Goal: Task Accomplishment & Management: Use online tool/utility

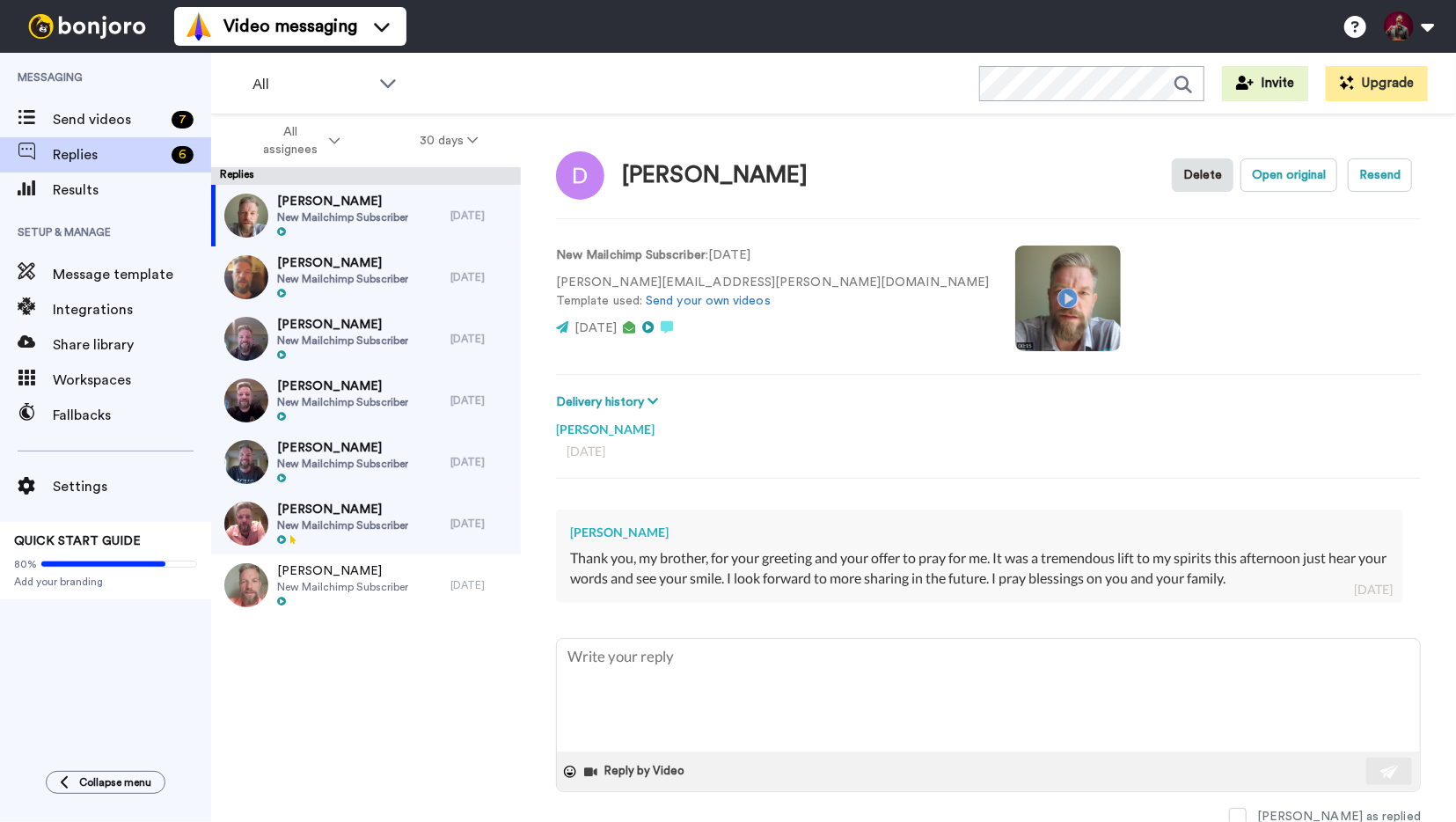
type textarea "x"
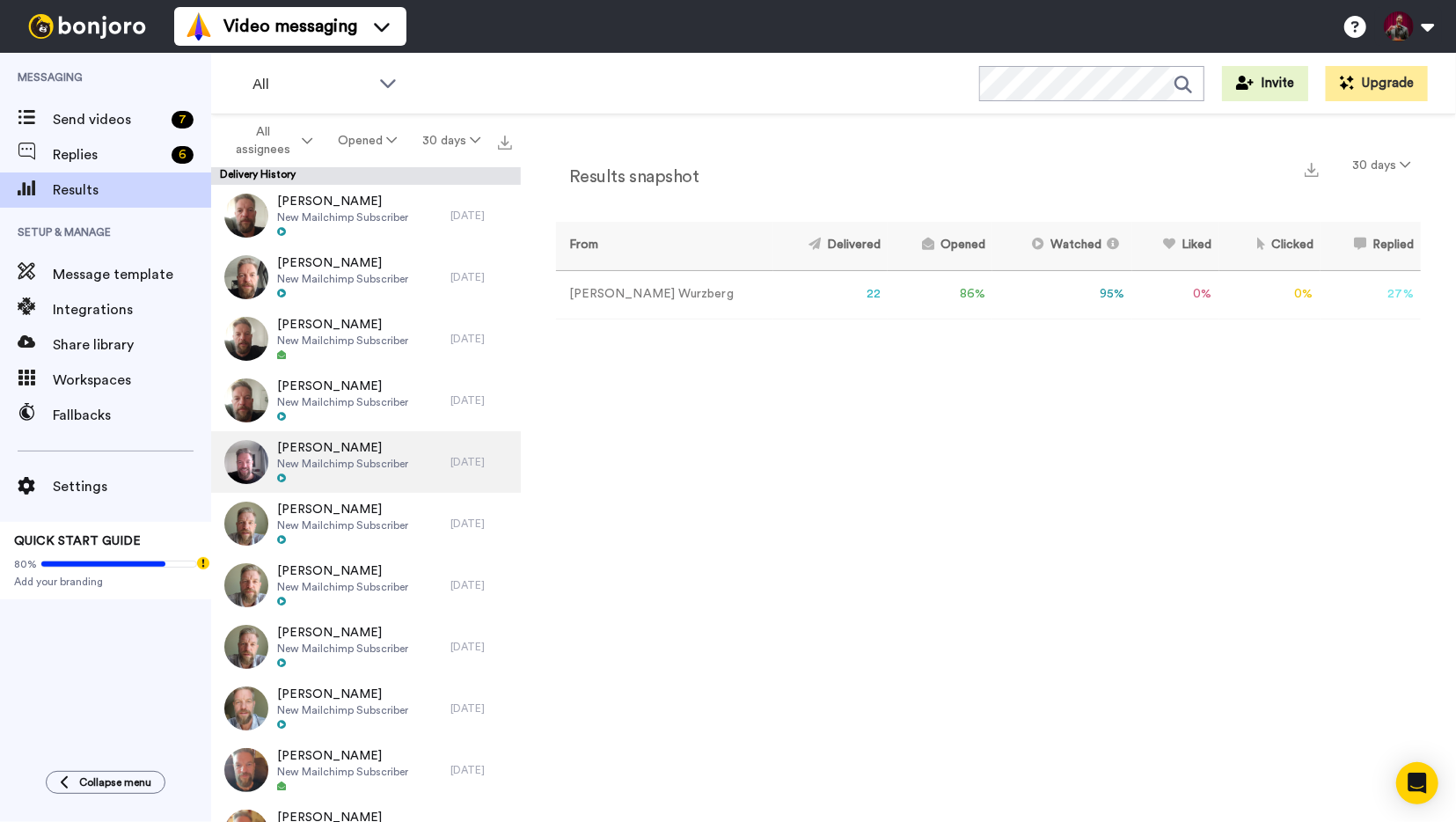
scroll to position [123, 0]
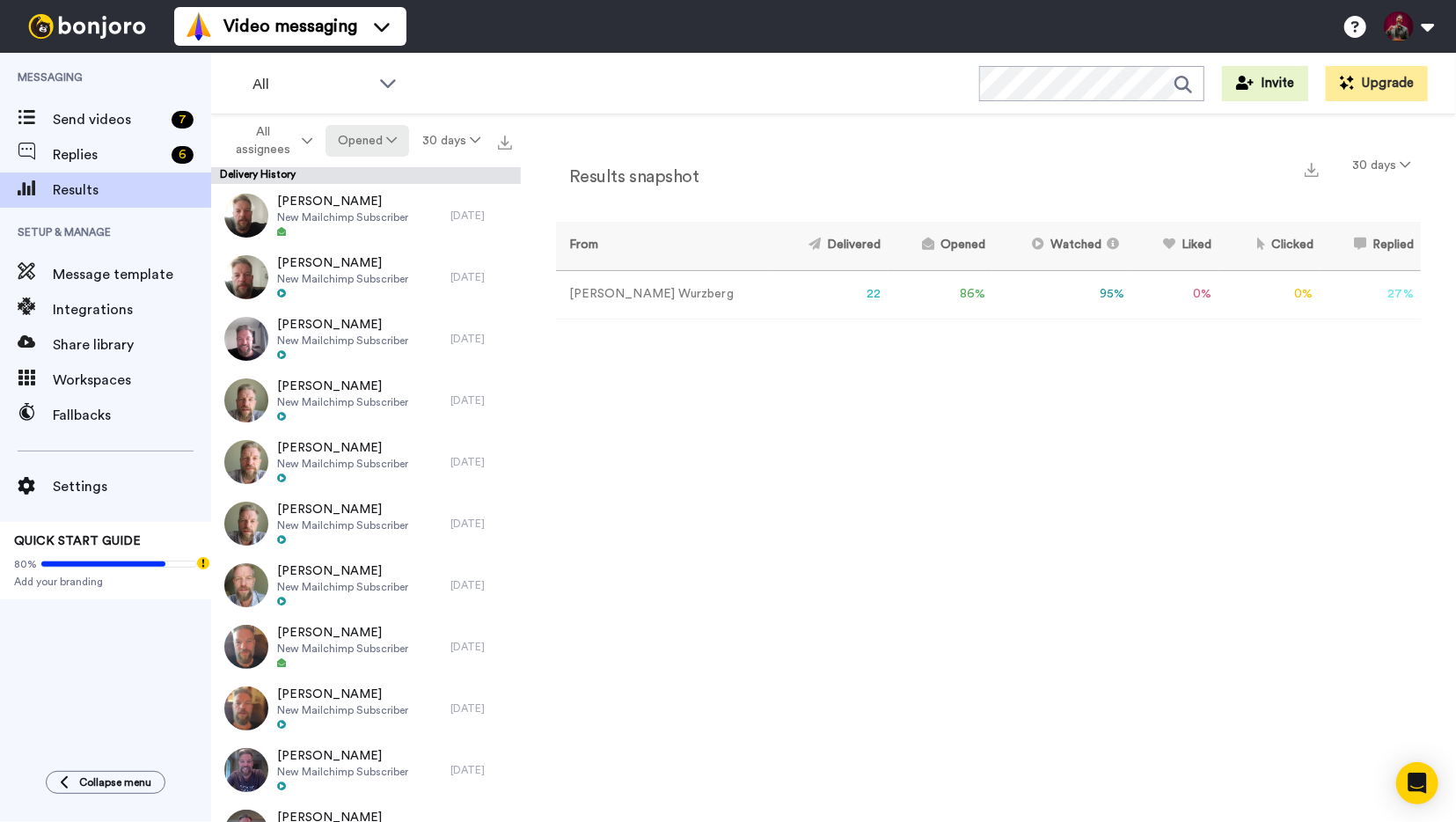
click at [375, 144] on button "Opened" at bounding box center [367, 140] width 84 height 31
click at [379, 181] on div "Delivered" at bounding box center [371, 177] width 81 height 19
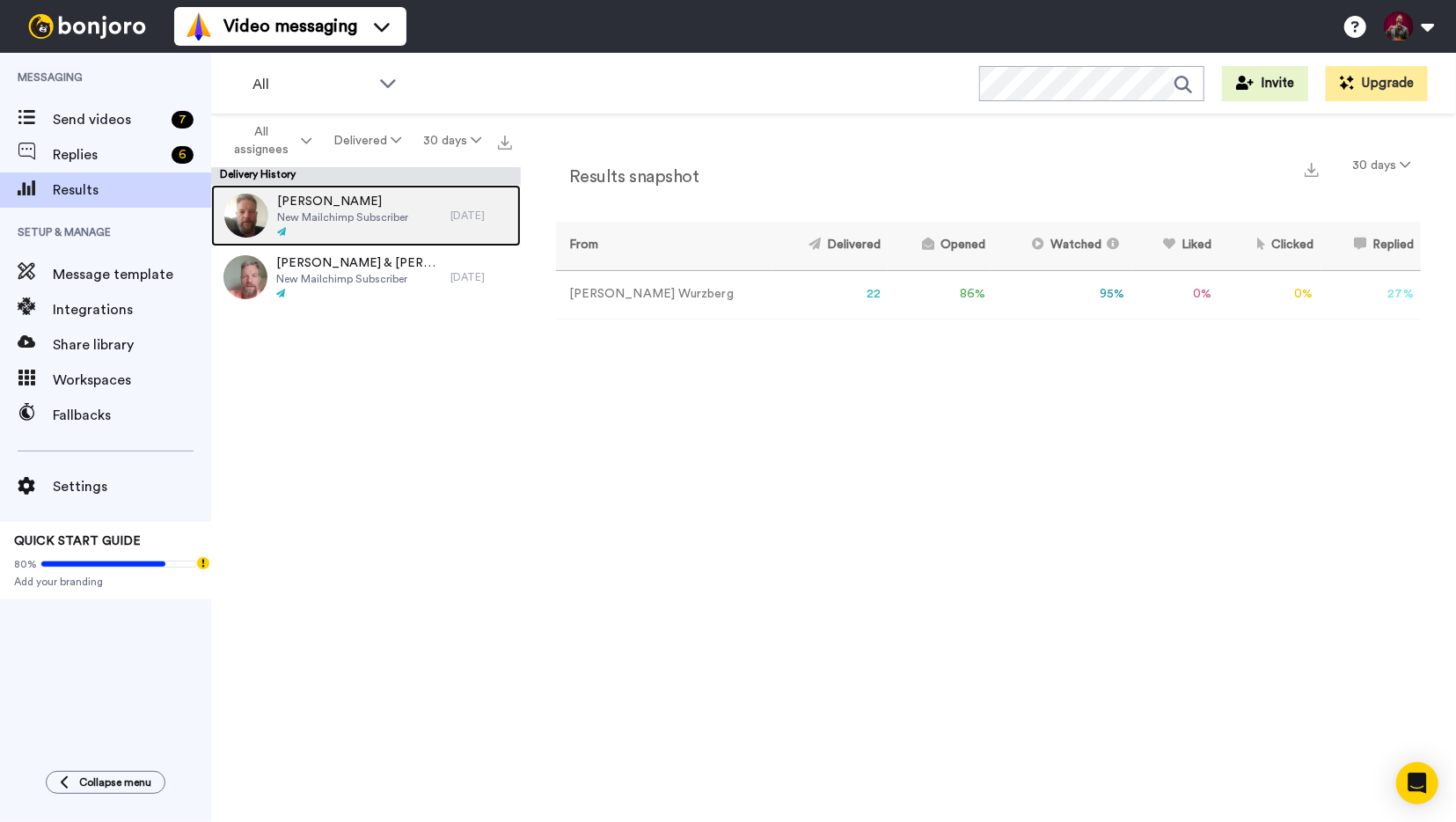
click at [420, 197] on div "Josie Gonzalez New Mailchimp Subscriber" at bounding box center [330, 215] width 240 height 62
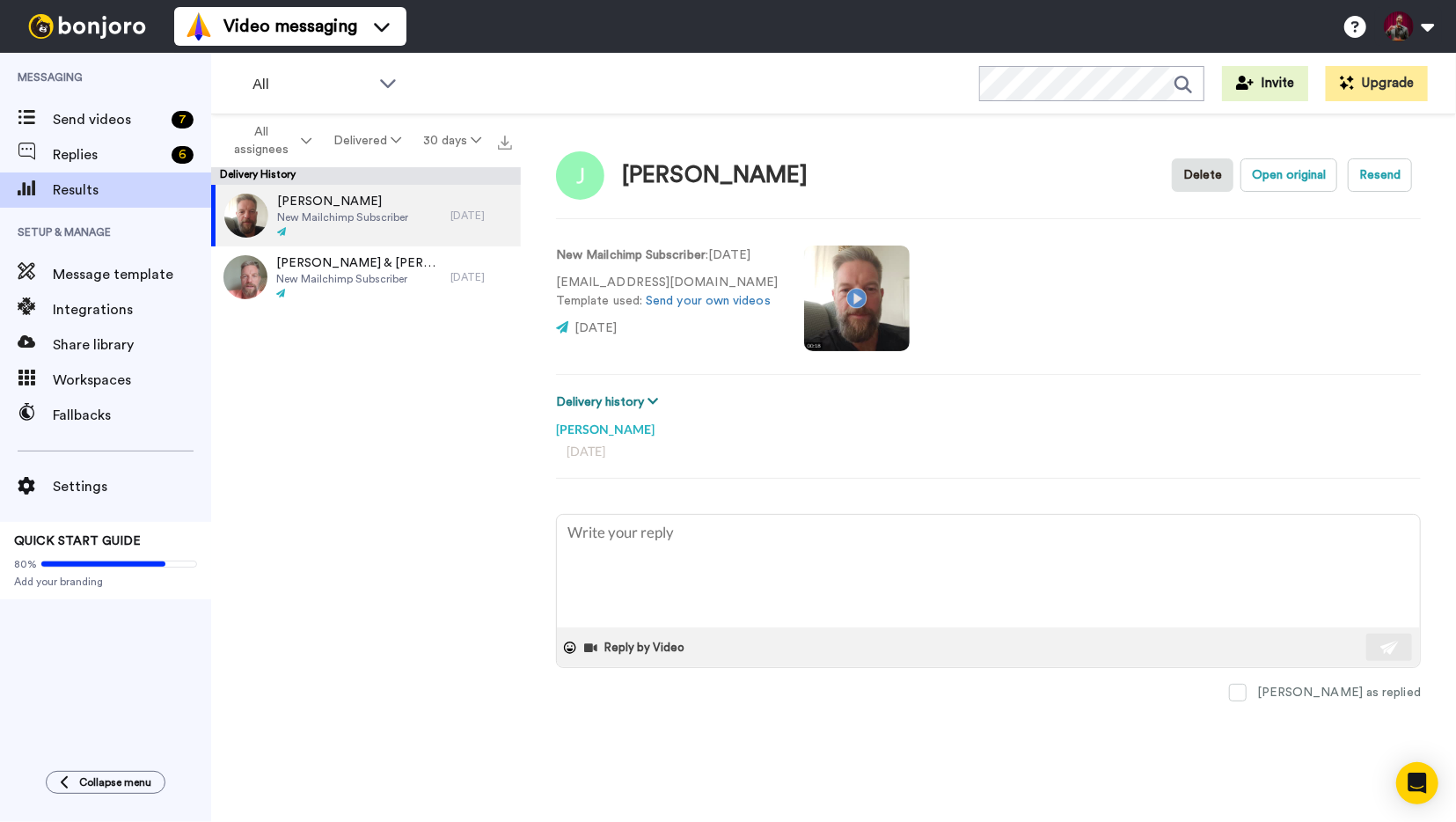
click at [658, 395] on icon at bounding box center [652, 401] width 10 height 12
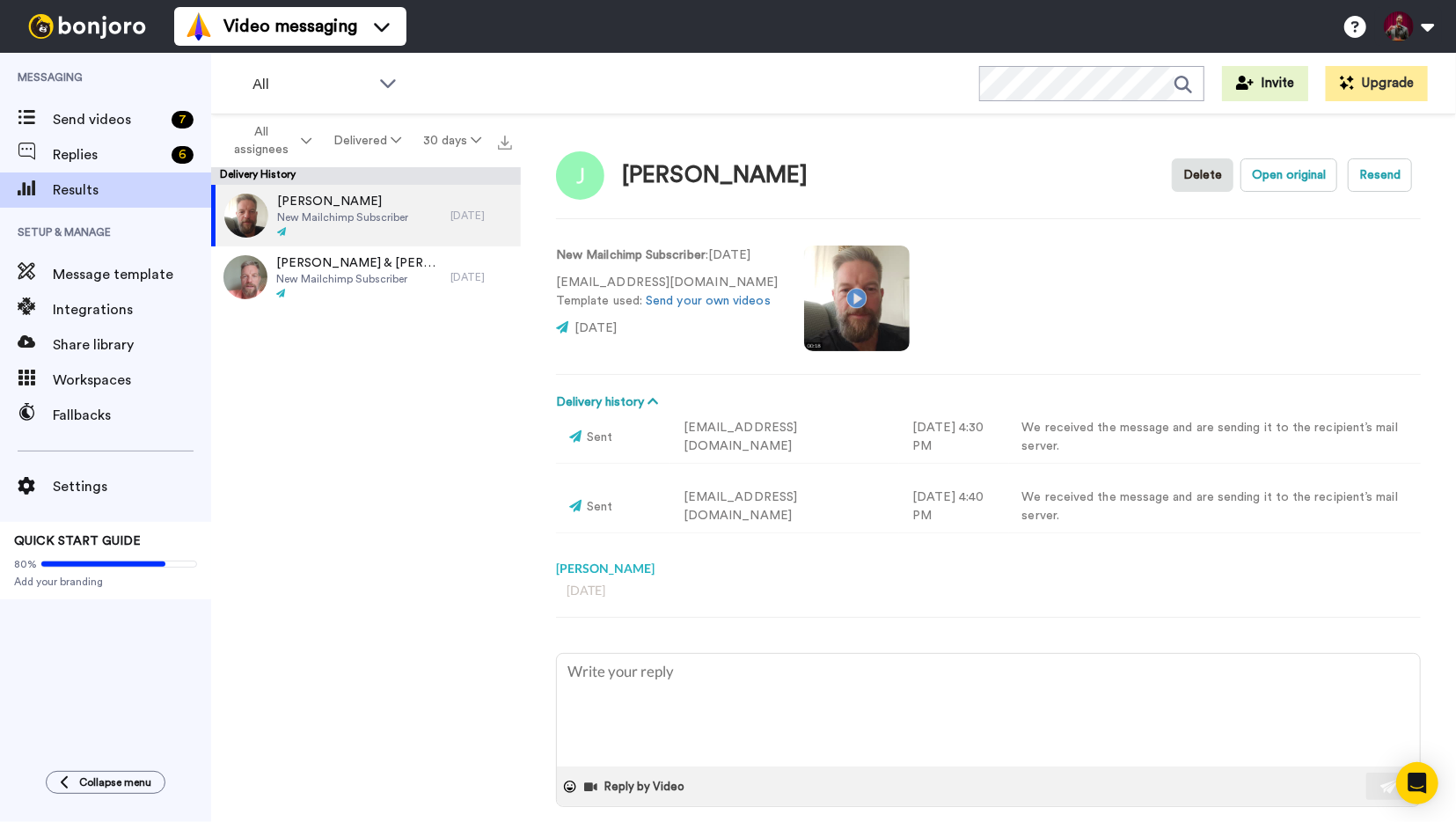
click at [679, 353] on div "New Mailchimp Subscriber : 4 days ago josefa56gonzalez81@gmail.com Template use…" at bounding box center [988, 296] width 865 height 119
click at [74, 27] on img at bounding box center [86, 27] width 132 height 25
type textarea "x"
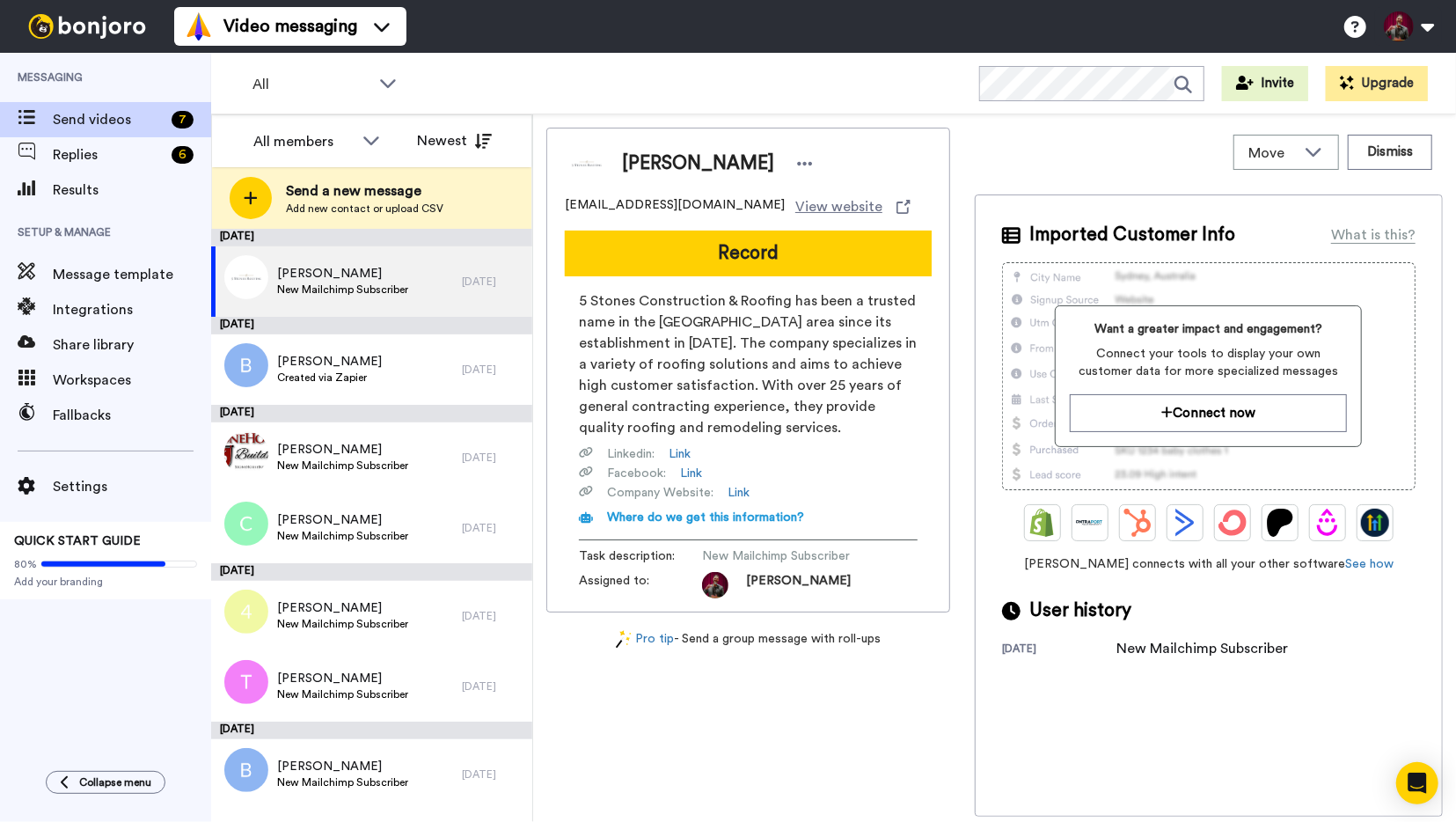
click at [94, 28] on img at bounding box center [86, 27] width 132 height 25
click at [81, 29] on img at bounding box center [86, 27] width 132 height 25
